Goal: Unclear

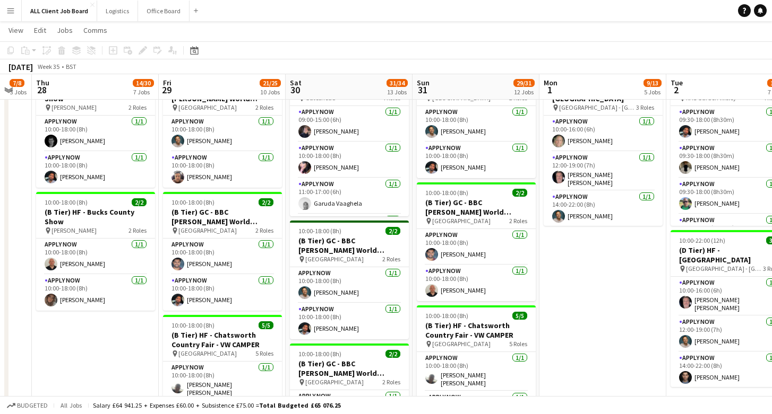
scroll to position [377, 0]
